Goal: Subscribe to service/newsletter

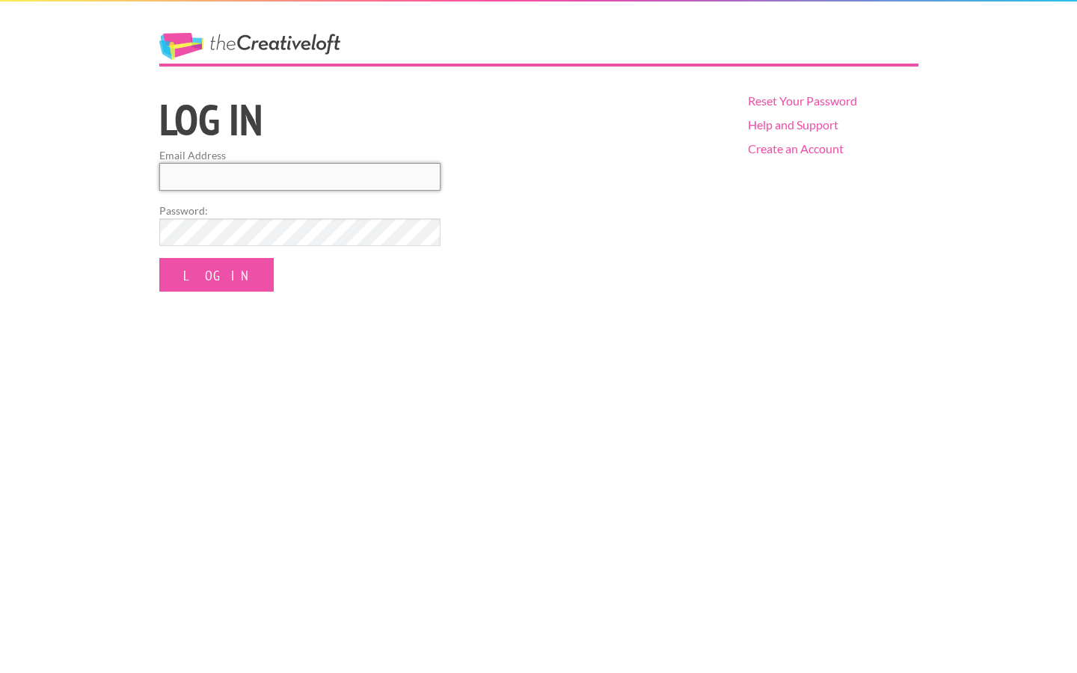
click at [203, 187] on input "Email Address" at bounding box center [299, 177] width 281 height 28
type input "[EMAIL_ADDRESS][DOMAIN_NAME]"
click at [159, 258] on input "Log In" at bounding box center [216, 275] width 114 height 34
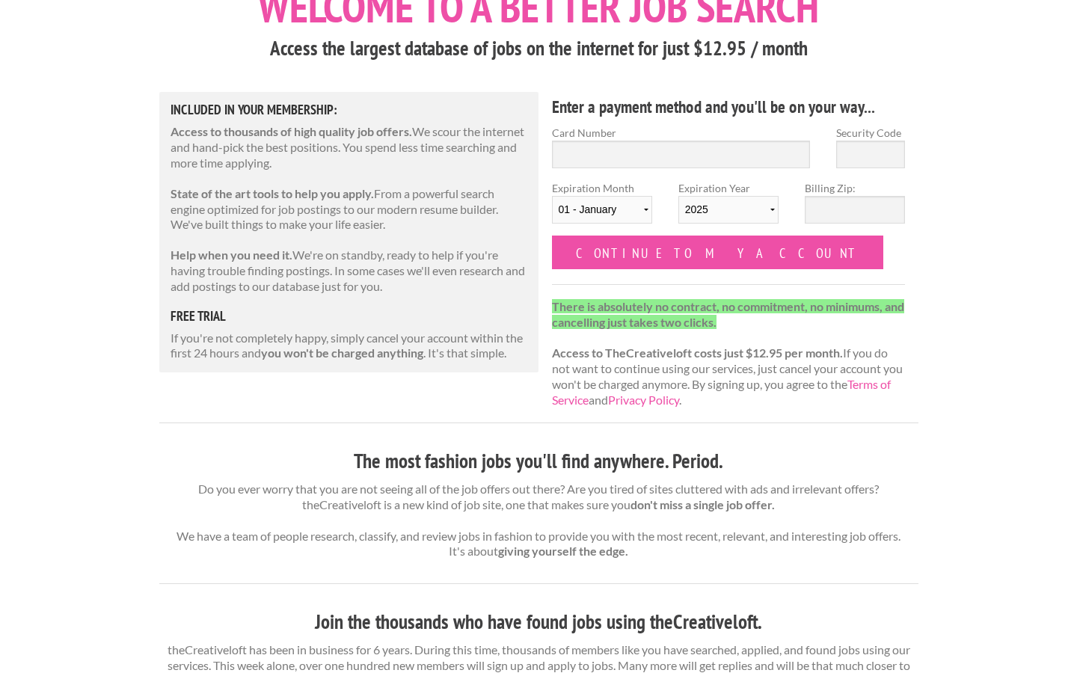
scroll to position [117, 0]
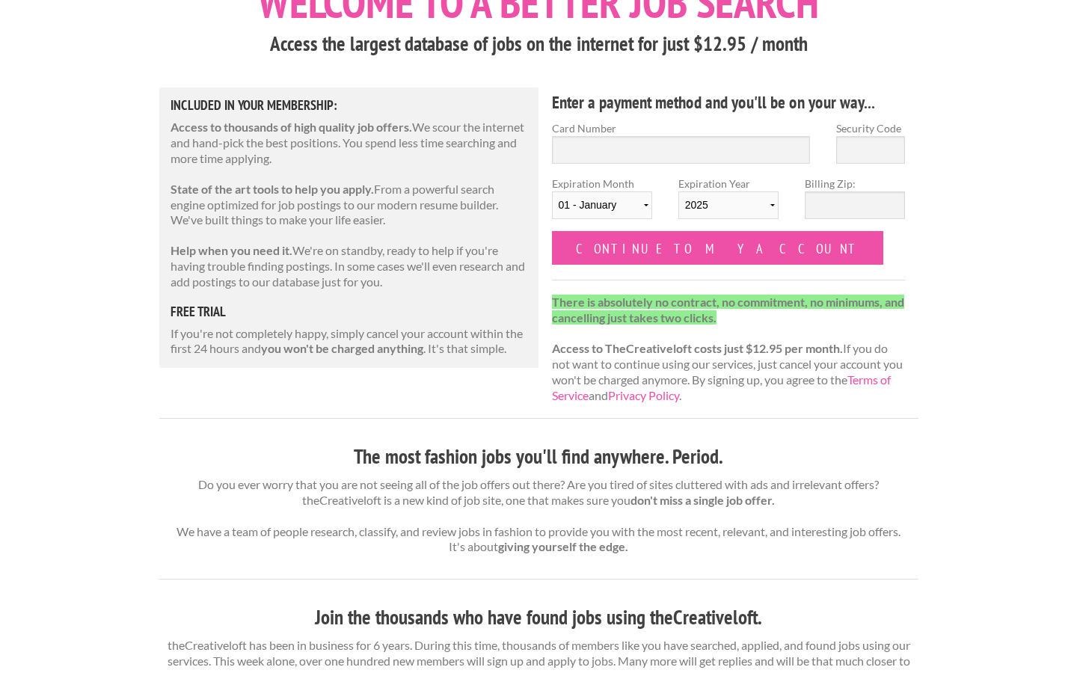
click at [200, 312] on h5 "free trial" at bounding box center [349, 311] width 357 height 13
click at [581, 149] on input "Card Number" at bounding box center [681, 150] width 259 height 28
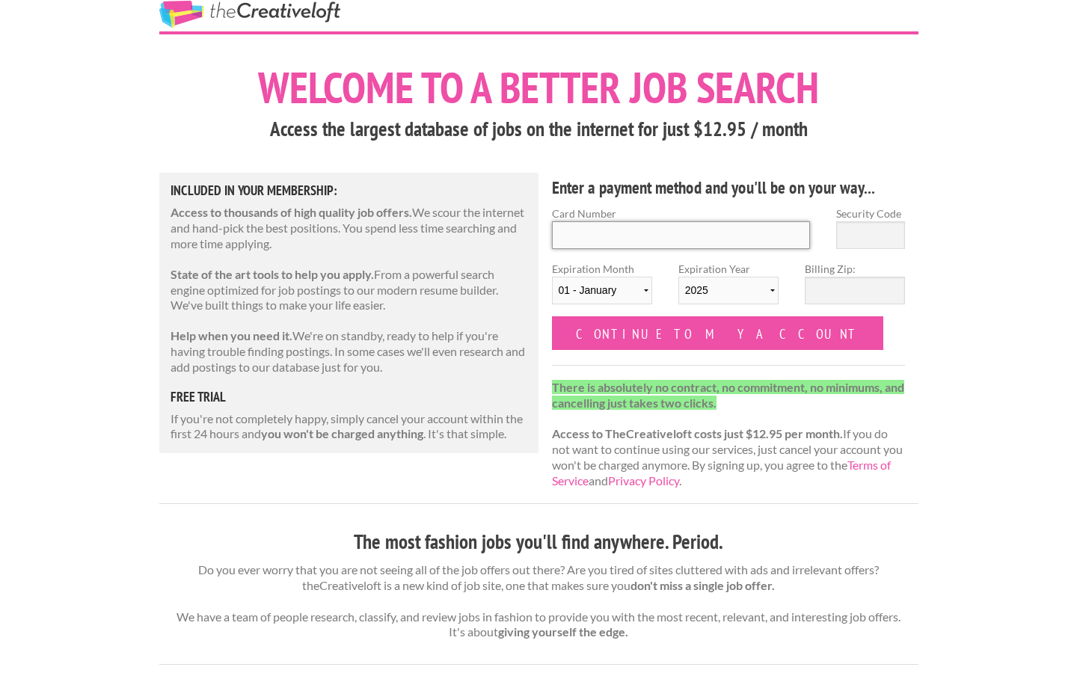
scroll to position [0, 0]
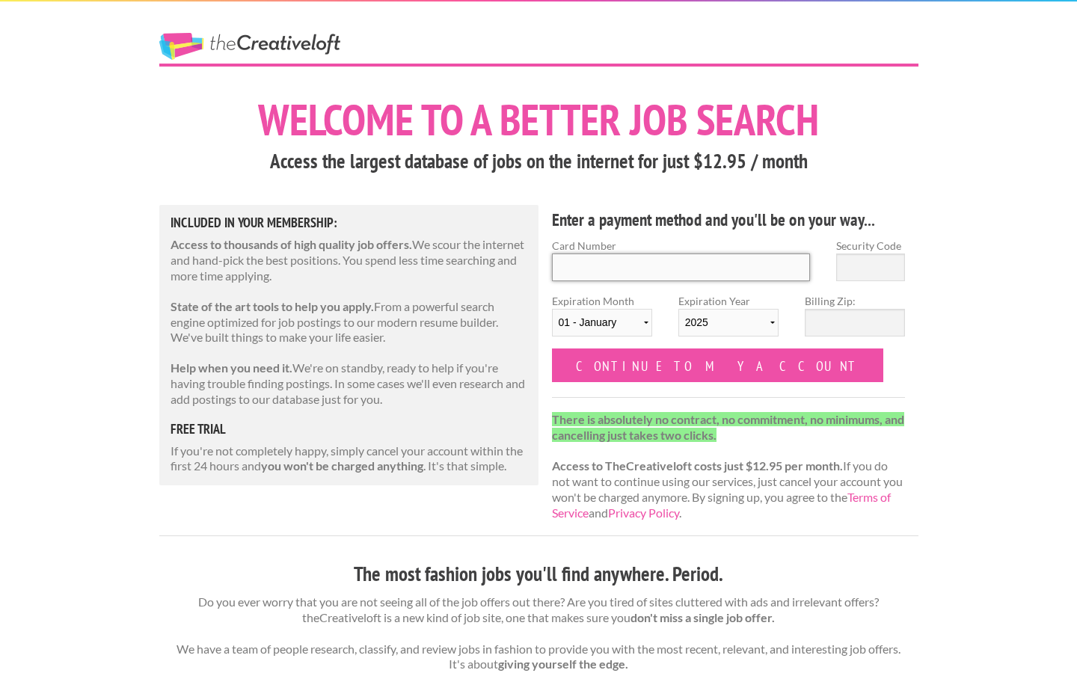
click at [592, 260] on input "Card Number" at bounding box center [681, 268] width 259 height 28
